Goal: Complete application form: Fill out and submit a form for a specific purpose

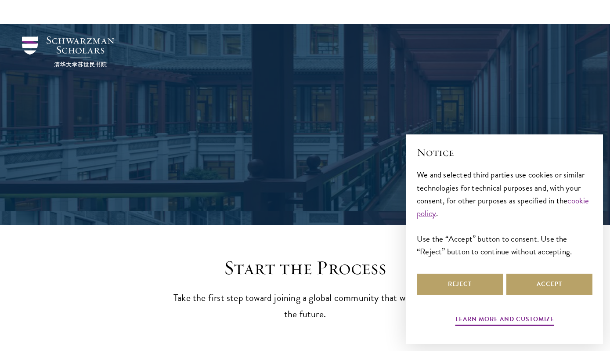
scroll to position [91, 0]
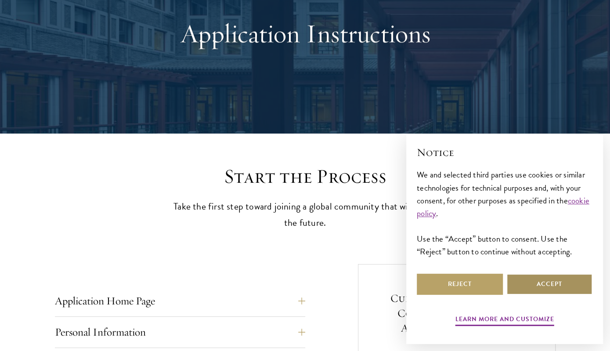
click at [531, 276] on button "Accept" at bounding box center [549, 284] width 86 height 21
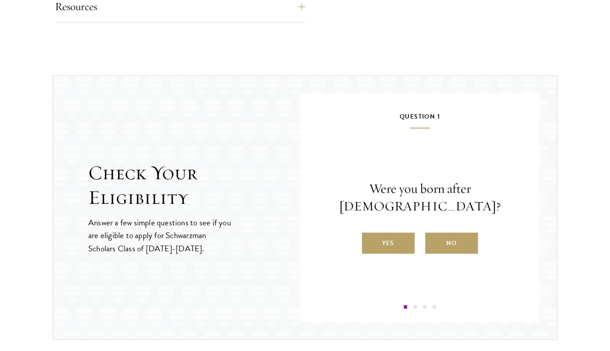
scroll to position [868, 0]
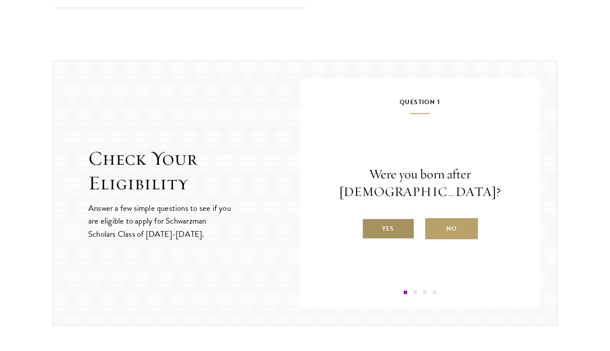
click at [394, 218] on label "Yes" at bounding box center [388, 228] width 53 height 21
click at [370, 219] on input "Yes" at bounding box center [366, 223] width 8 height 8
click at [400, 229] on label "Yes" at bounding box center [388, 228] width 53 height 21
click at [370, 227] on input "Yes" at bounding box center [366, 223] width 8 height 8
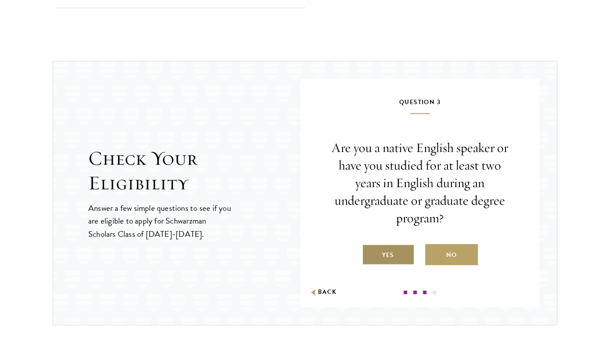
click at [400, 254] on label "Yes" at bounding box center [388, 254] width 53 height 21
click at [370, 253] on input "Yes" at bounding box center [366, 249] width 8 height 8
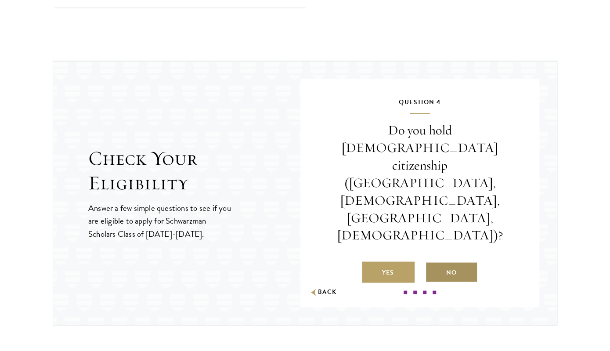
click at [445, 261] on label "No" at bounding box center [451, 271] width 53 height 21
click at [433, 263] on input "No" at bounding box center [429, 267] width 8 height 8
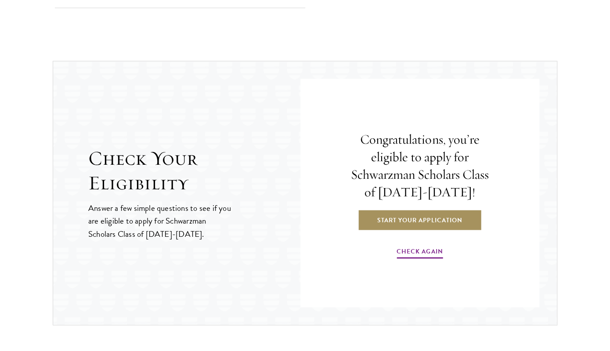
click at [443, 220] on link "Start Your Application" at bounding box center [419, 219] width 124 height 21
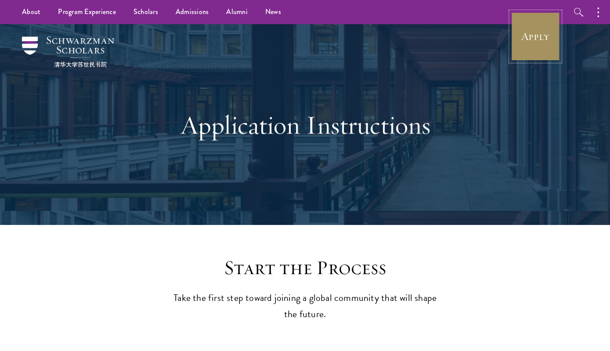
click at [542, 34] on link "Apply" at bounding box center [535, 36] width 49 height 49
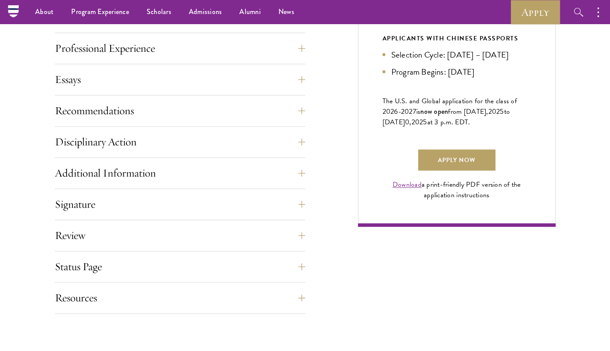
scroll to position [548, 0]
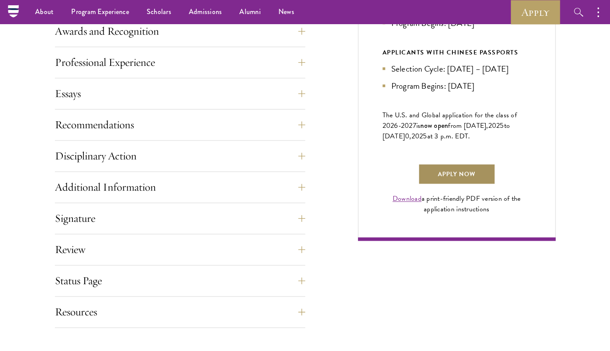
click at [427, 184] on link "Apply Now" at bounding box center [456, 173] width 77 height 21
